Goal: Check status: Check status

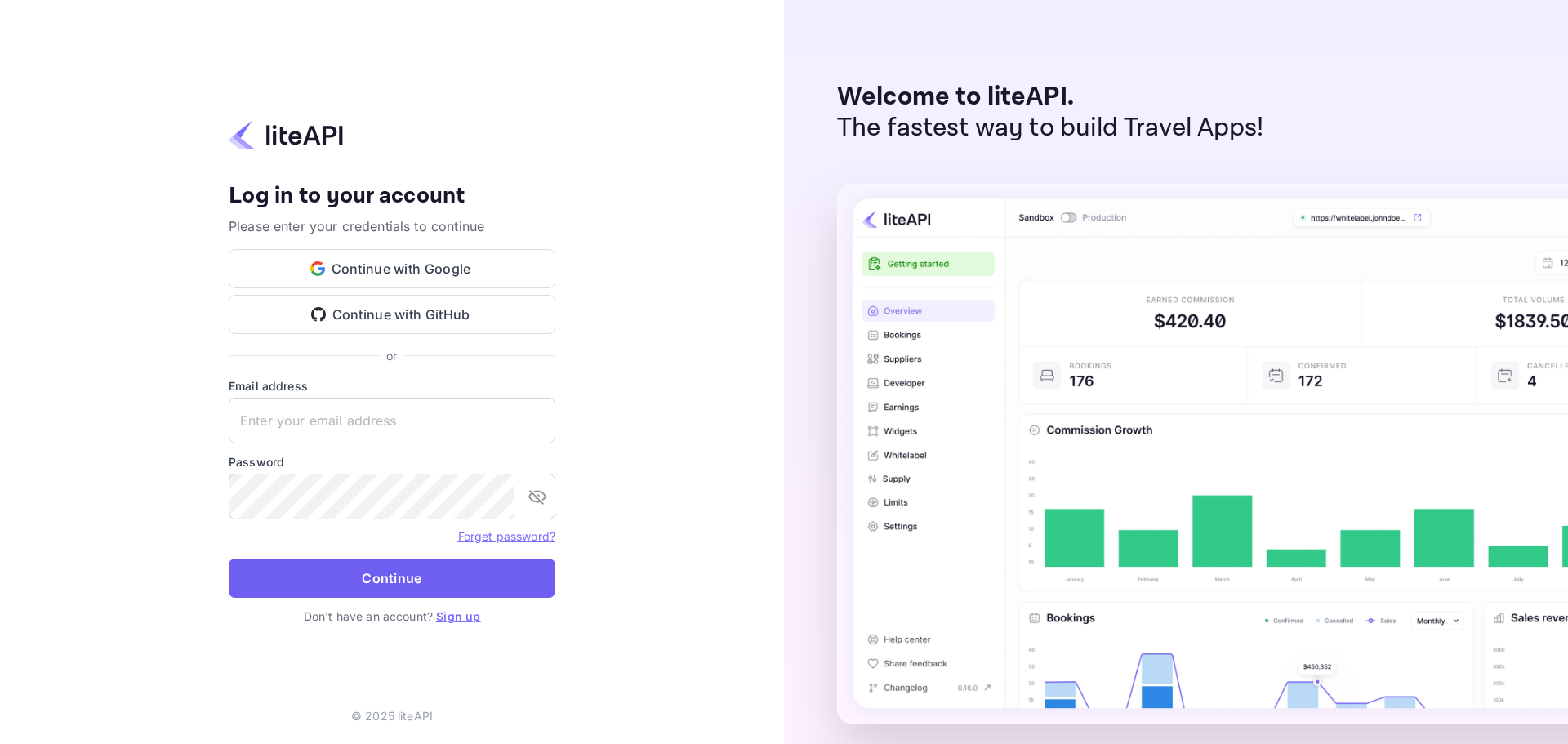
type input "m.belkhir+agent@nuitee.com"
click at [382, 567] on button "Continue" at bounding box center [392, 578] width 327 height 39
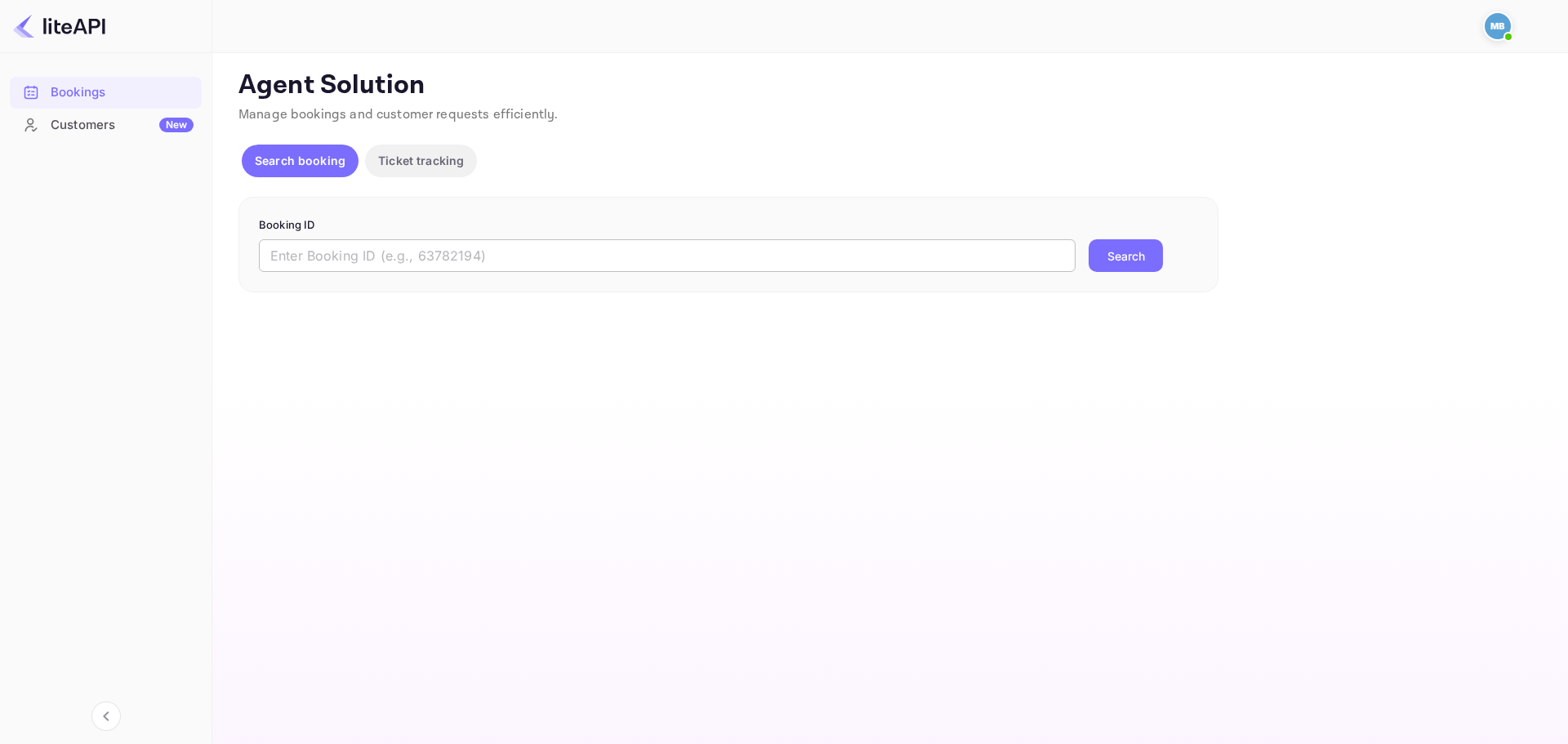
click at [569, 269] on input "text" at bounding box center [668, 256] width 817 height 33
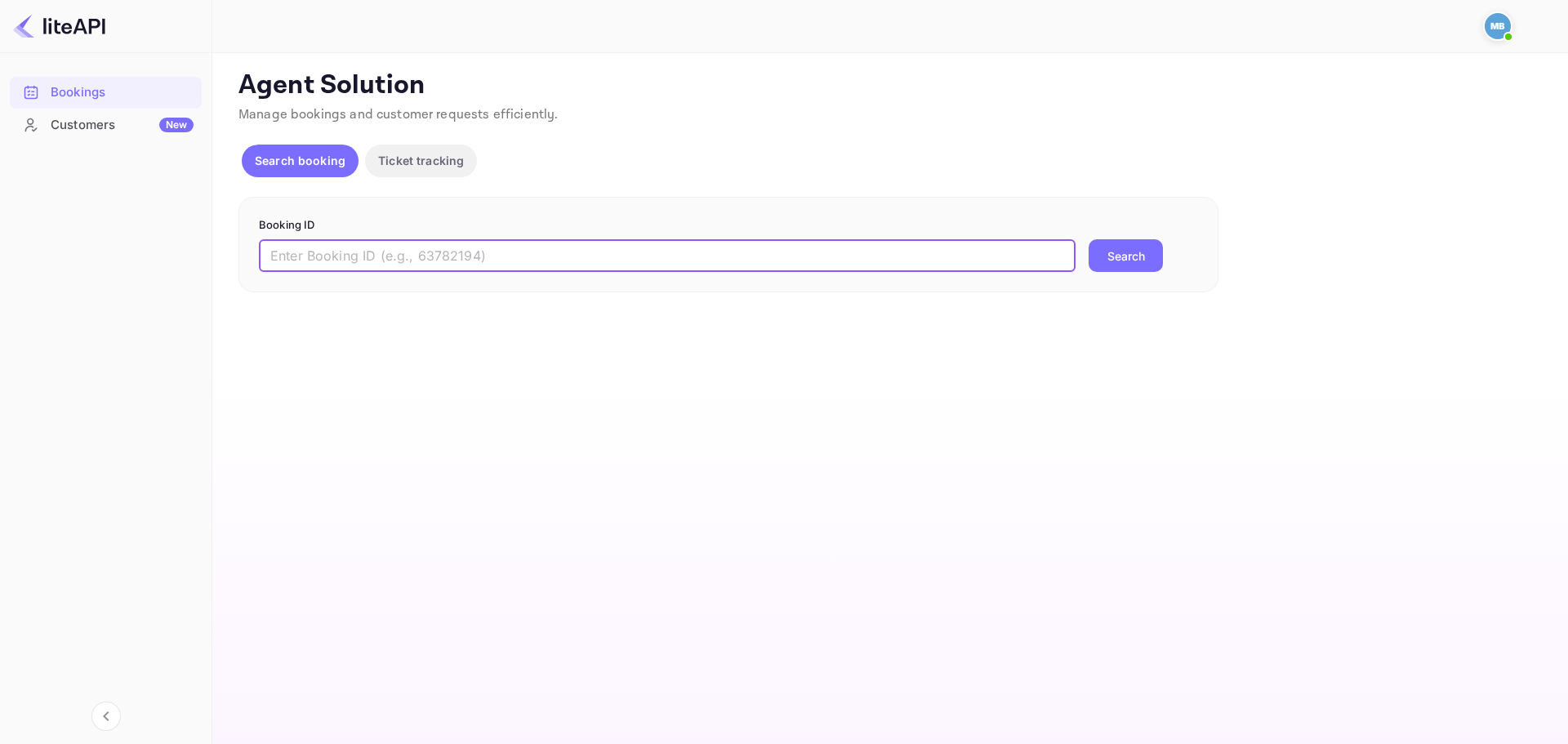
paste input "9257207"
type input "9257207"
click at [1120, 250] on button "Search" at bounding box center [1126, 256] width 75 height 33
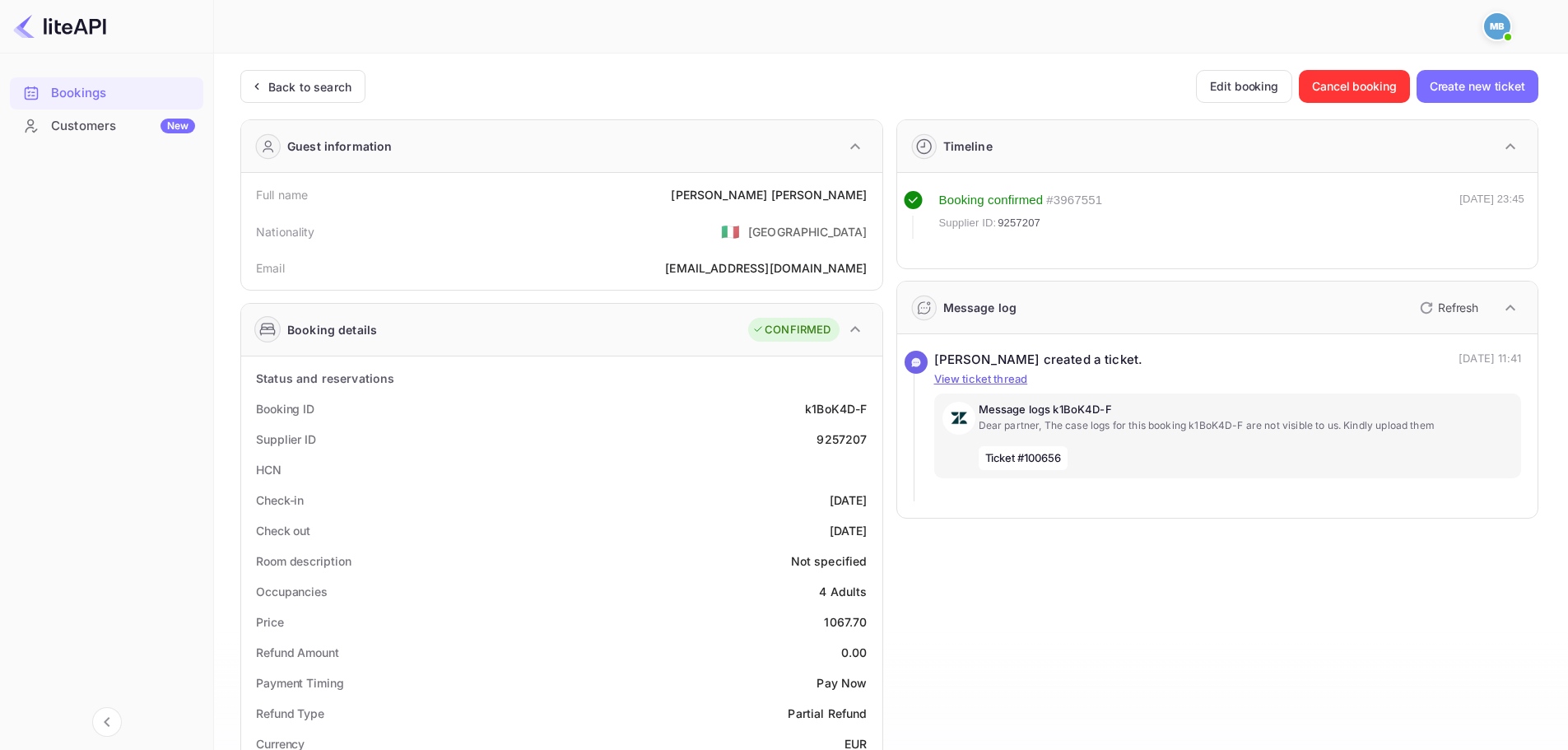
click at [1458, 305] on p "Refresh" at bounding box center [1458, 308] width 40 height 17
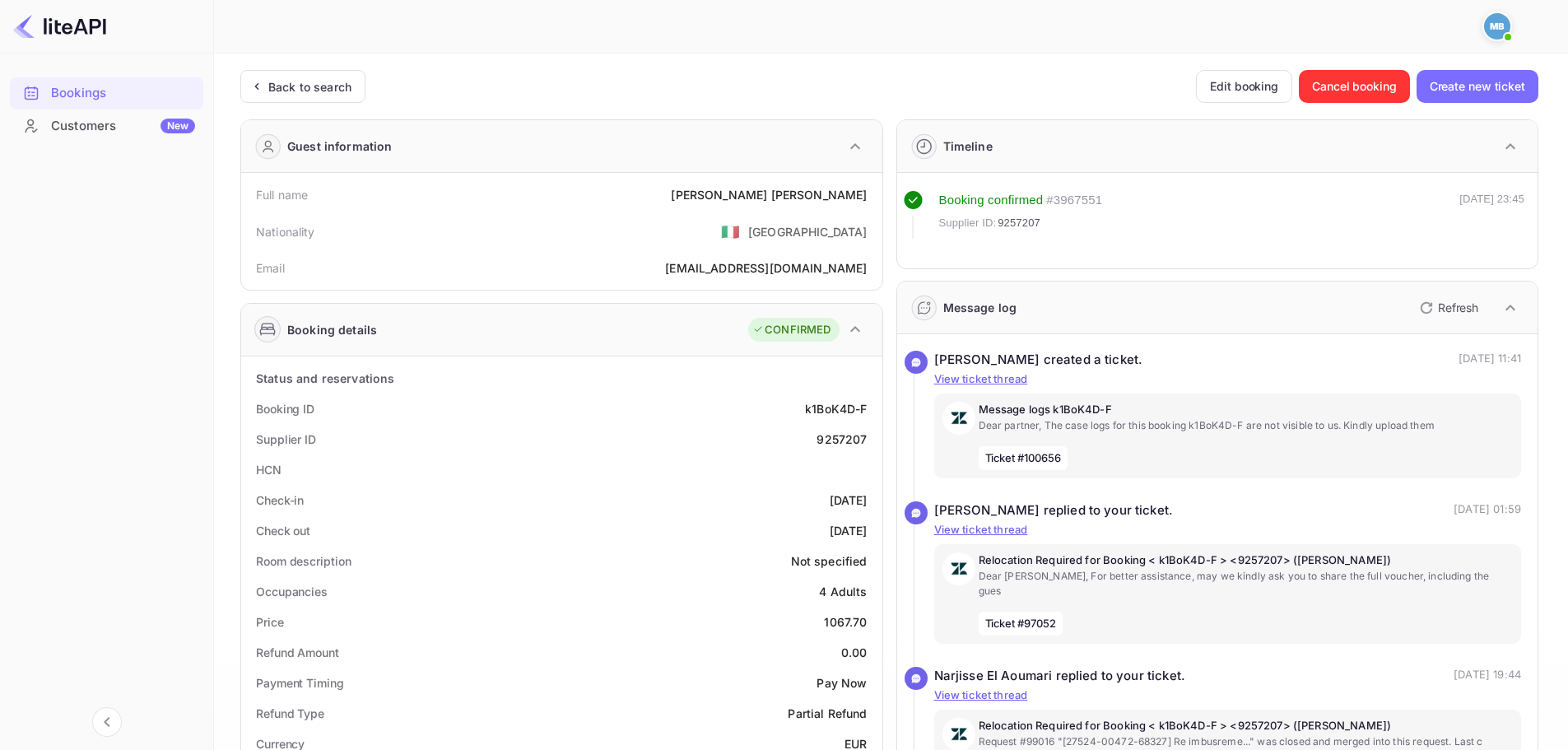
click at [1458, 307] on p "Refresh" at bounding box center [1458, 308] width 40 height 17
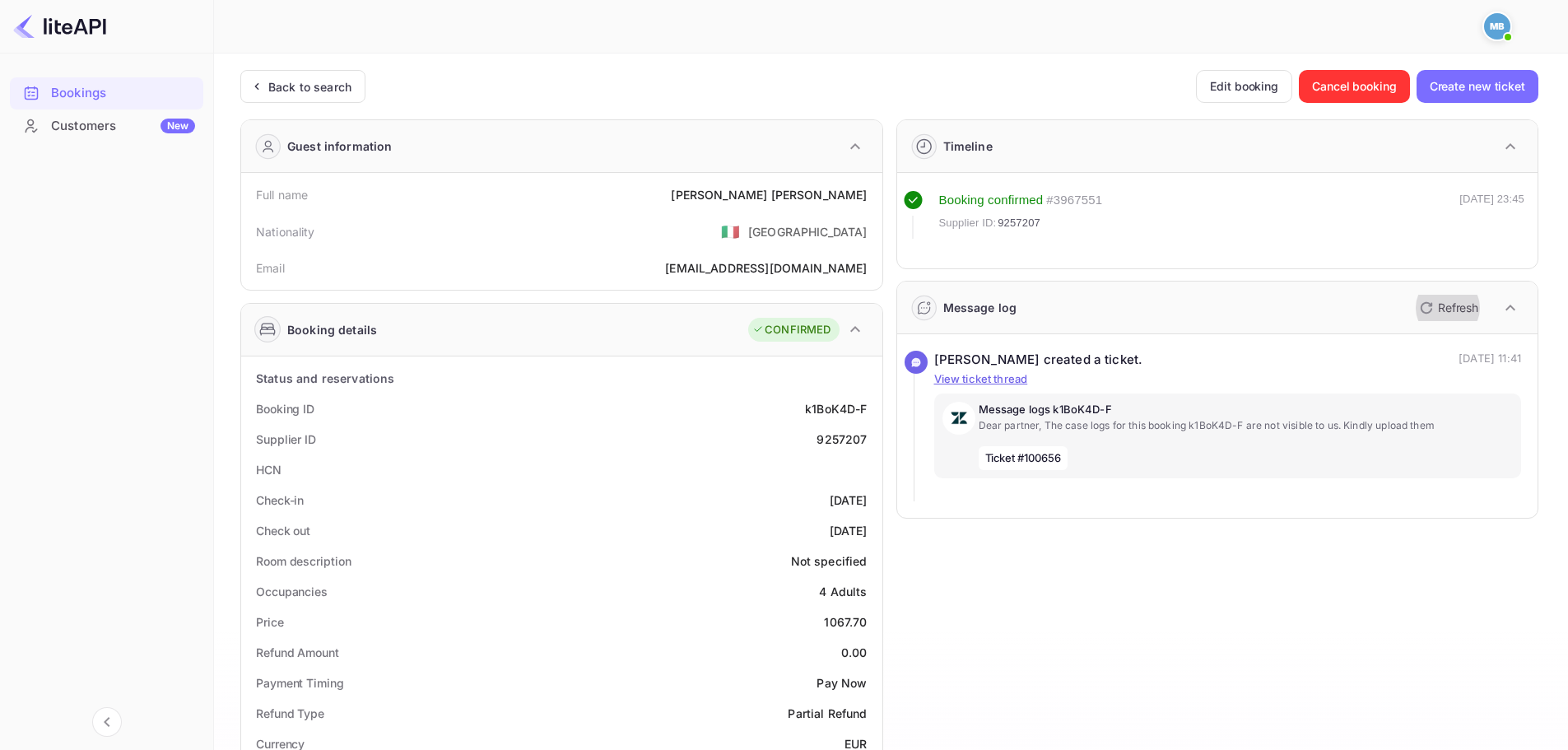
click at [1450, 311] on p "Refresh" at bounding box center [1458, 308] width 40 height 17
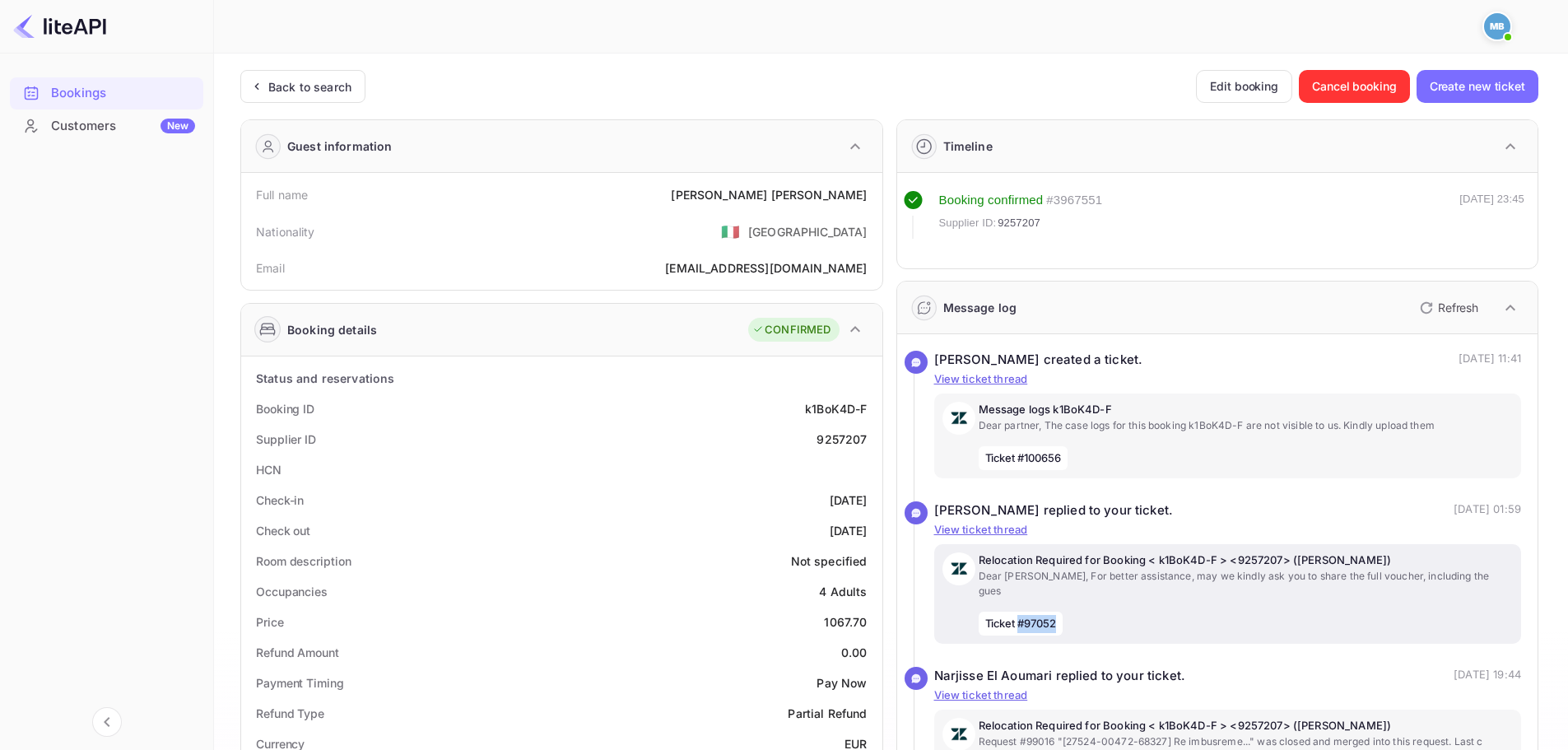
drag, startPoint x: 1058, startPoint y: 613, endPoint x: 1023, endPoint y: 609, distance: 35.2
click at [1023, 612] on span "Ticket #97052" at bounding box center [1021, 624] width 85 height 24
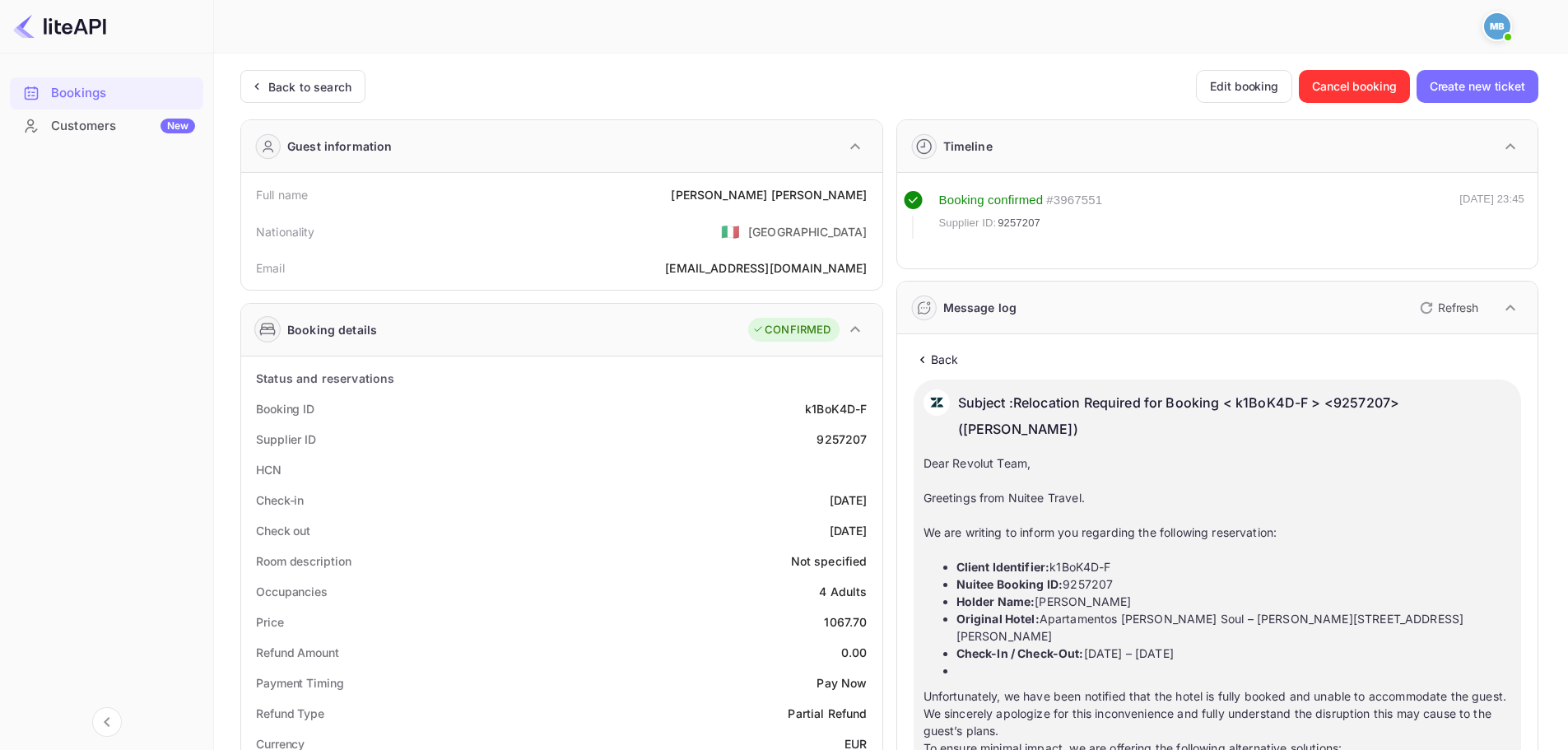
click at [944, 352] on p "Back" at bounding box center [945, 359] width 28 height 17
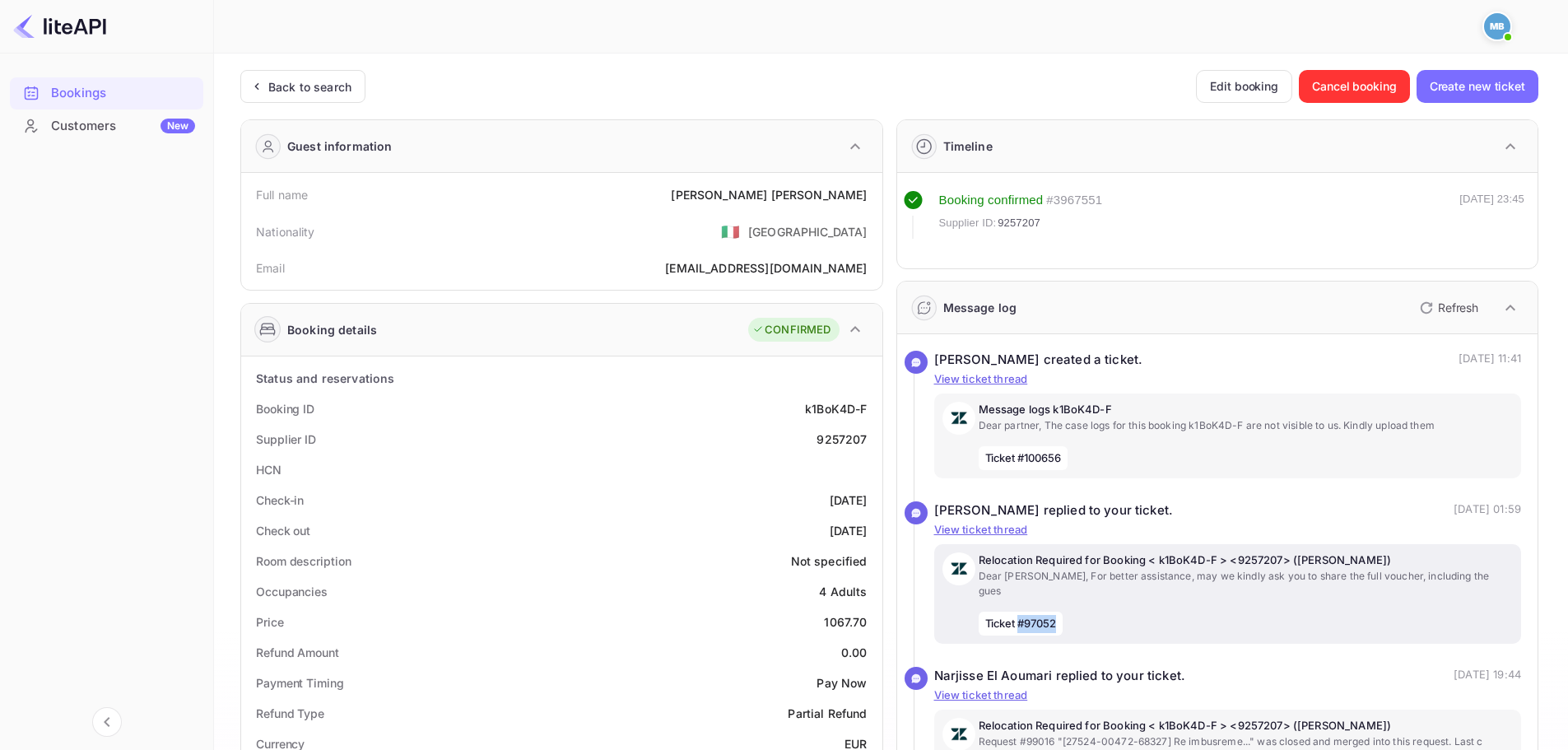
copy span "#97052"
drag, startPoint x: 1020, startPoint y: 608, endPoint x: 1058, endPoint y: 609, distance: 38.0
click at [1058, 612] on span "Ticket #97052" at bounding box center [1021, 624] width 85 height 24
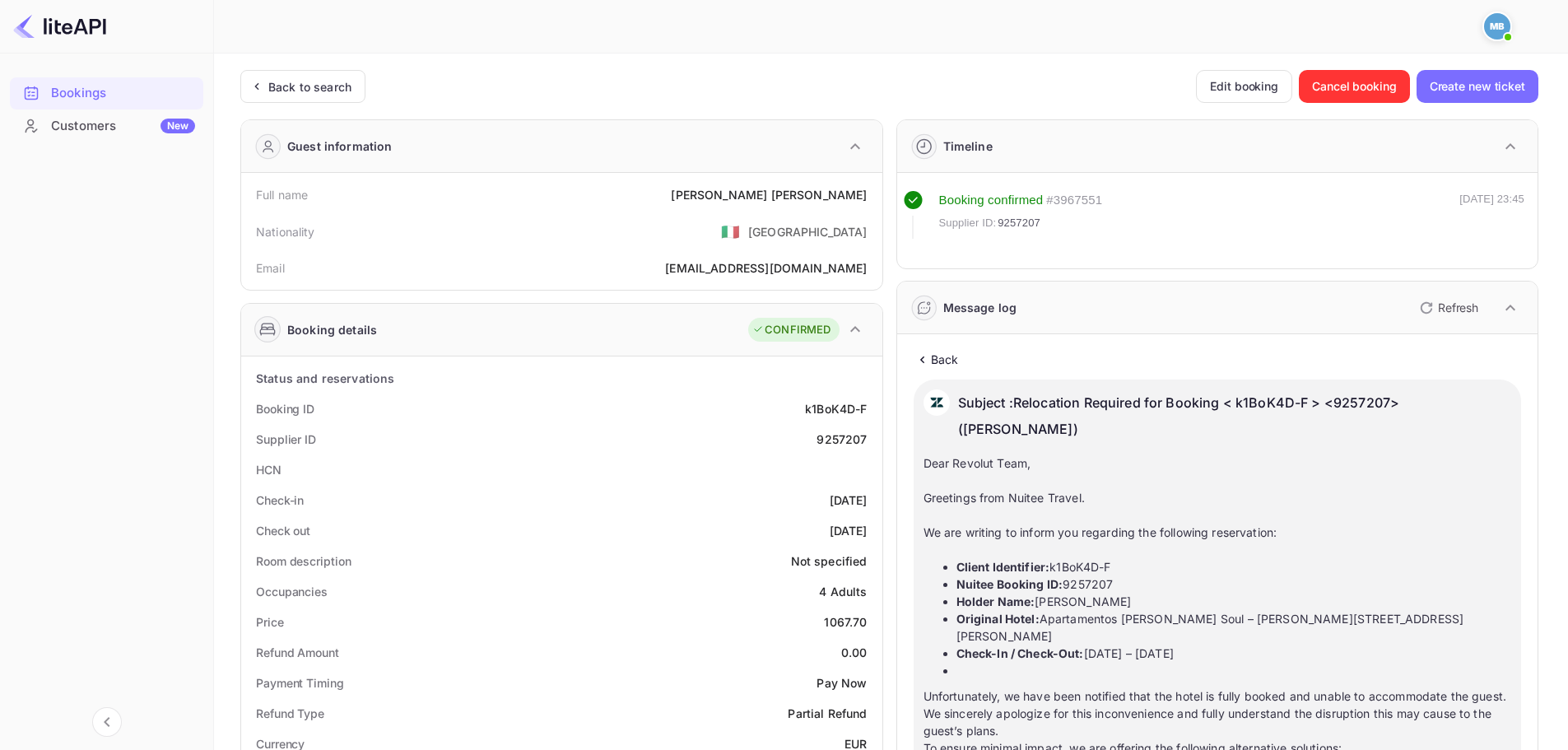
click at [941, 357] on p "Back" at bounding box center [945, 359] width 28 height 17
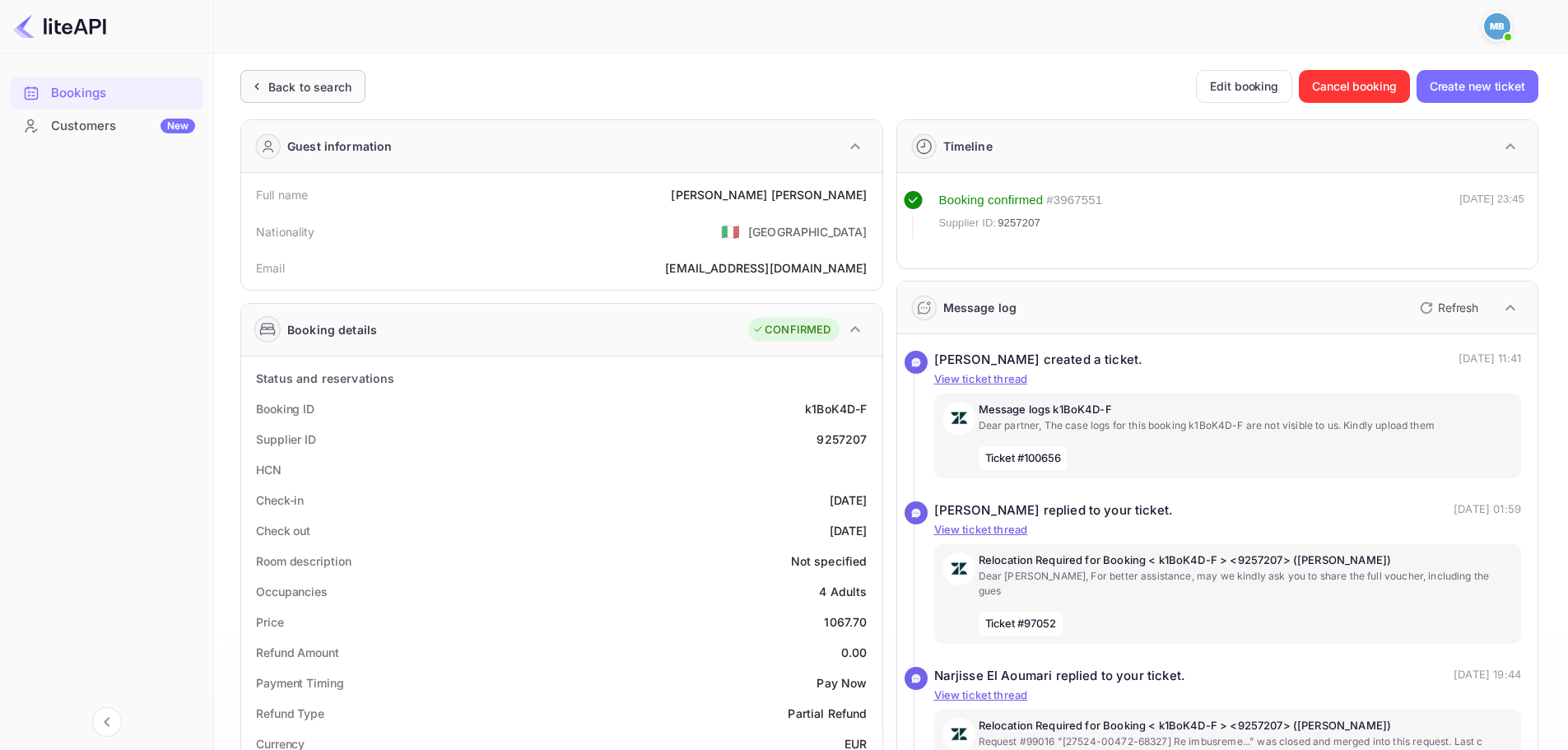
click at [300, 96] on div "Back to search" at bounding box center [302, 87] width 125 height 33
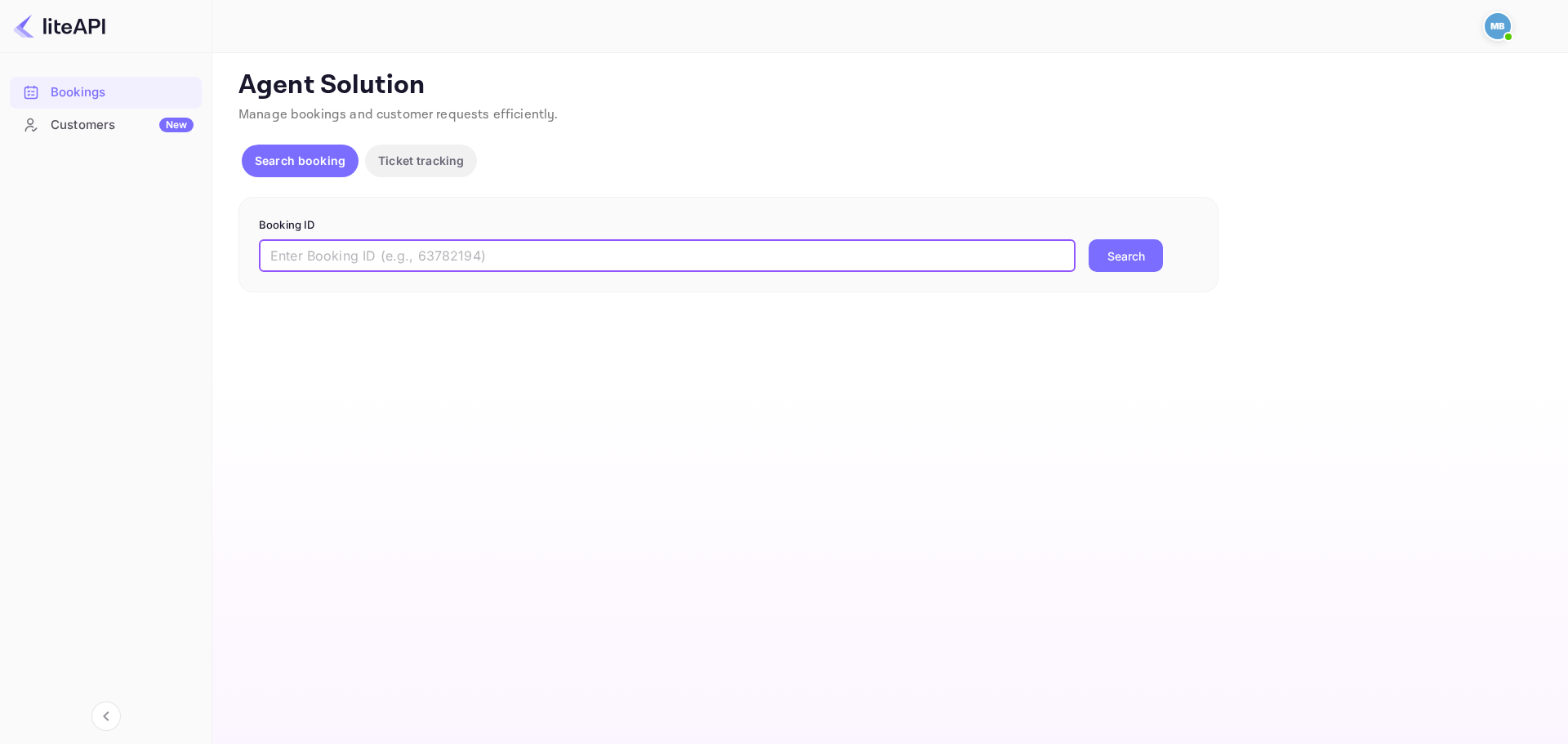
click at [494, 253] on input "text" at bounding box center [668, 256] width 817 height 33
paste input "8559897"
type input "8559897"
click at [1088, 239] on button "Search" at bounding box center [1126, 256] width 75 height 33
